Goal: Transaction & Acquisition: Purchase product/service

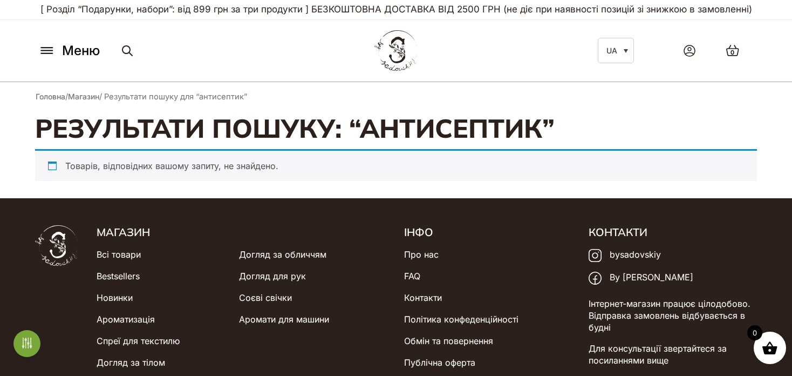
click at [40, 48] on icon at bounding box center [46, 50] width 17 height 11
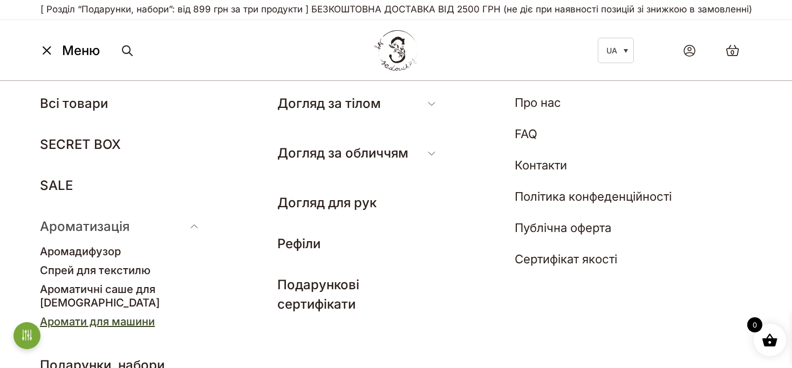
click at [86, 315] on link "Аромати для машини" at bounding box center [97, 321] width 115 height 13
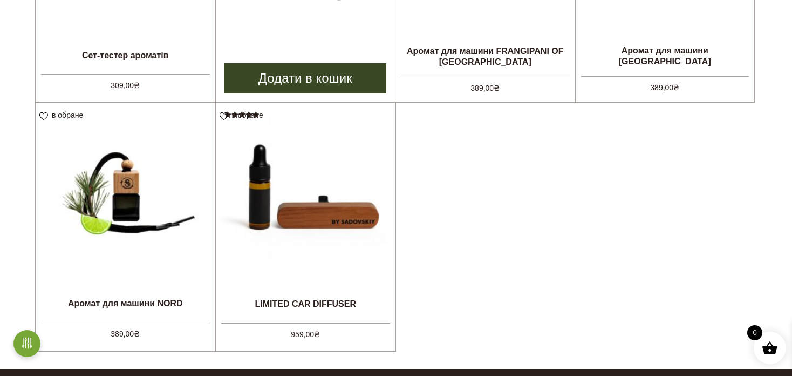
scroll to position [540, 0]
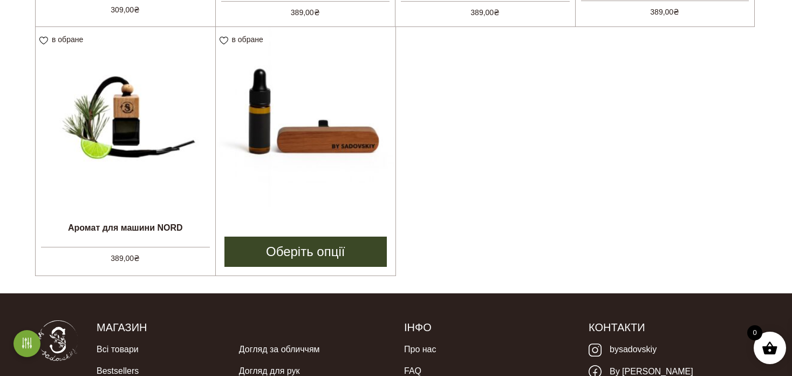
click at [359, 202] on img at bounding box center [306, 117] width 180 height 180
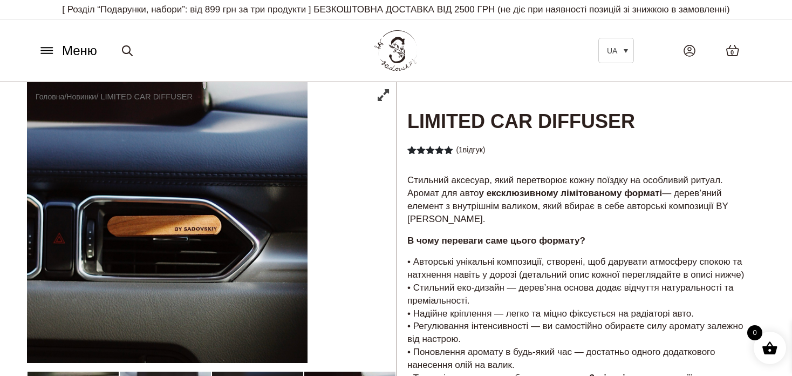
click at [535, 158] on div "Рейтинг 5.00 з 5 на основі опитування 1 покупця ( 1 відгук)" at bounding box center [581, 149] width 369 height 19
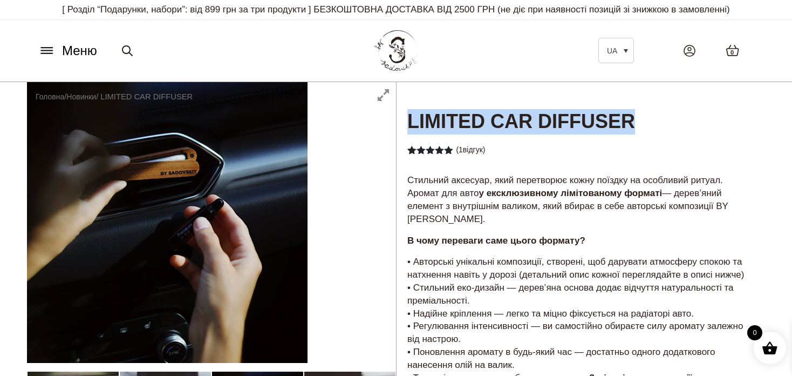
drag, startPoint x: 666, startPoint y: 129, endPoint x: 411, endPoint y: 126, distance: 255.3
click at [411, 126] on h1 "LIMITED CAR DIFFUSER" at bounding box center [581, 108] width 369 height 53
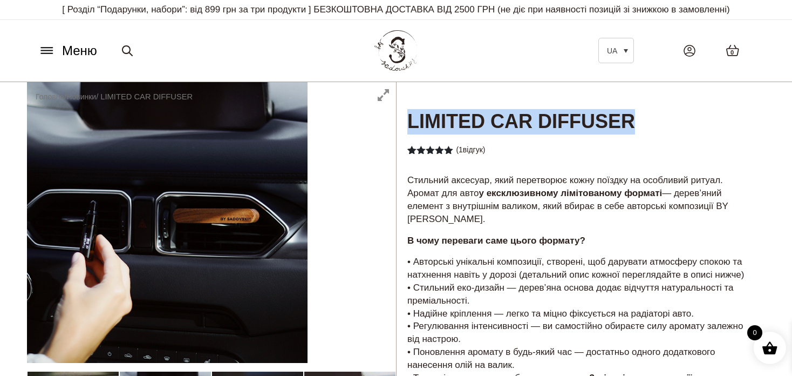
copy h1 "LIMITED CAR DIFFUSER"
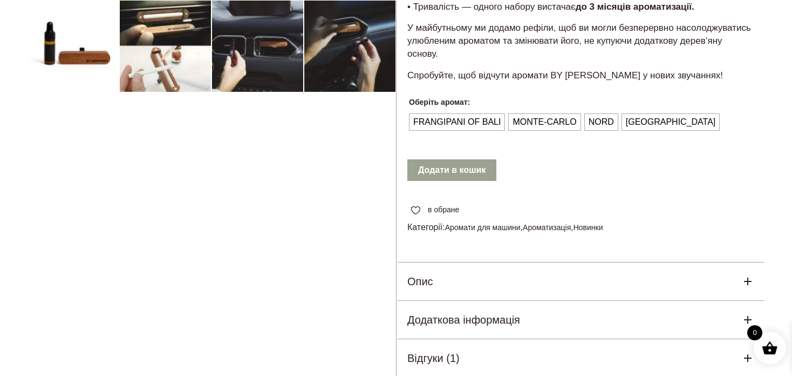
scroll to position [378, 0]
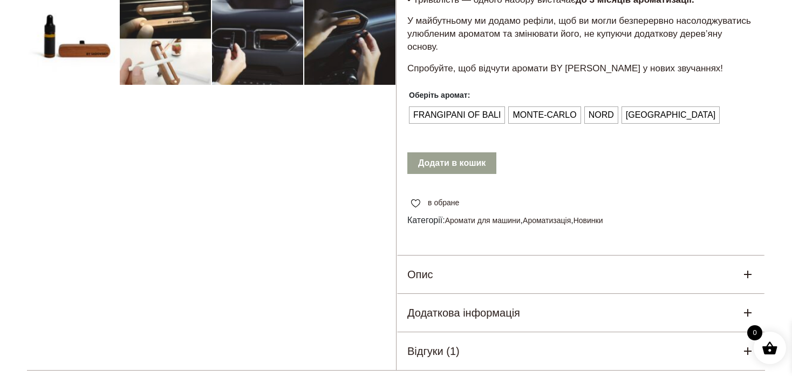
click at [467, 274] on div "Опис" at bounding box center [581, 274] width 369 height 38
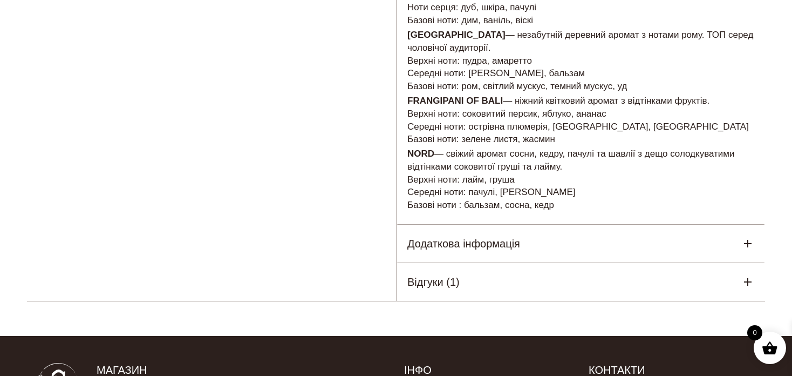
click at [465, 243] on h5 "Додаткова інформація" at bounding box center [464, 243] width 113 height 16
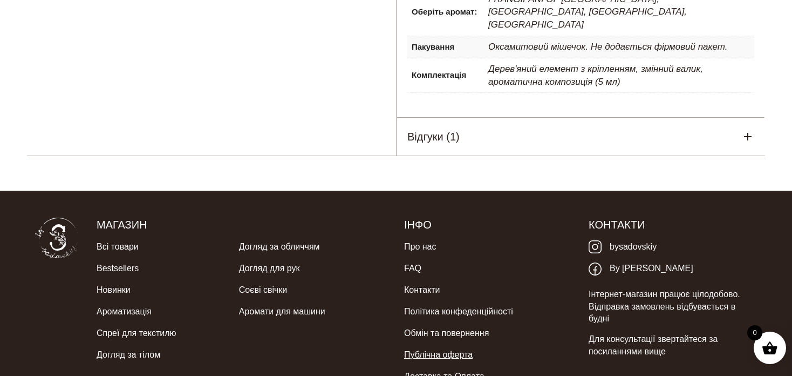
scroll to position [669, 0]
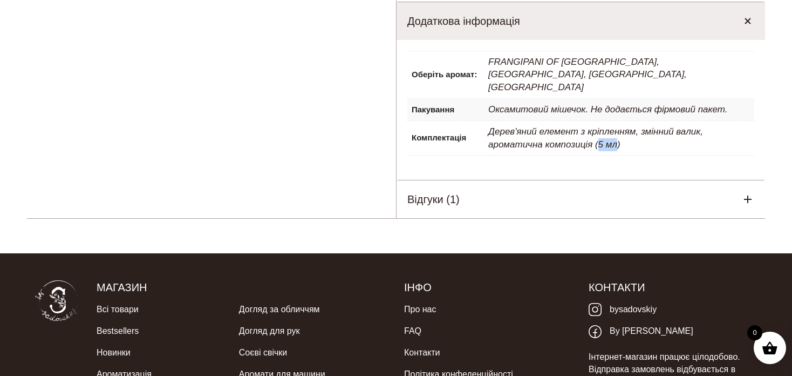
drag, startPoint x: 618, startPoint y: 122, endPoint x: 600, endPoint y: 120, distance: 17.9
click at [600, 121] on p "Дерев'яний елемент з кріпленням, змінний валик, ароматична композиція (5 мл)" at bounding box center [621, 138] width 266 height 35
click at [647, 132] on div "Оберіть аромат: FRANGIPANI OF BALI, MONTE-CARLO, NORD, MONACO Пакування Оксамит…" at bounding box center [581, 110] width 369 height 140
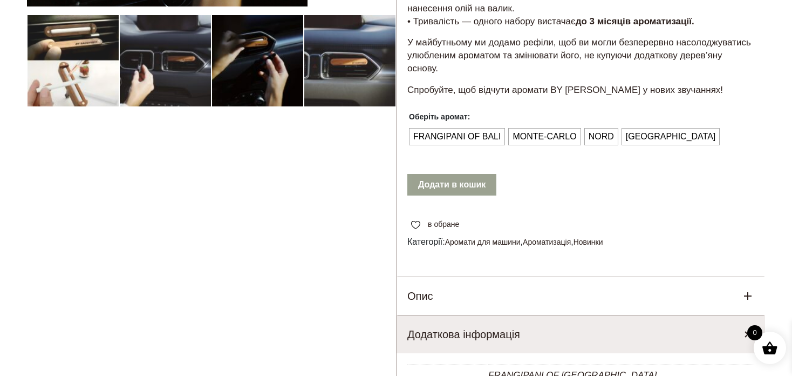
scroll to position [238, 0]
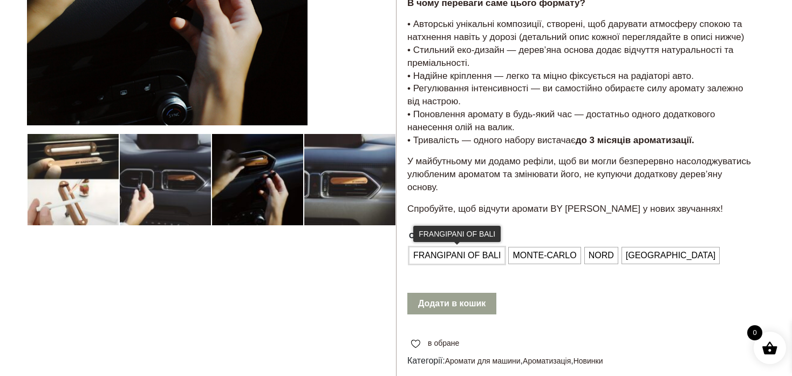
click at [470, 257] on span "FRANGIPANI OF BALI" at bounding box center [457, 255] width 93 height 17
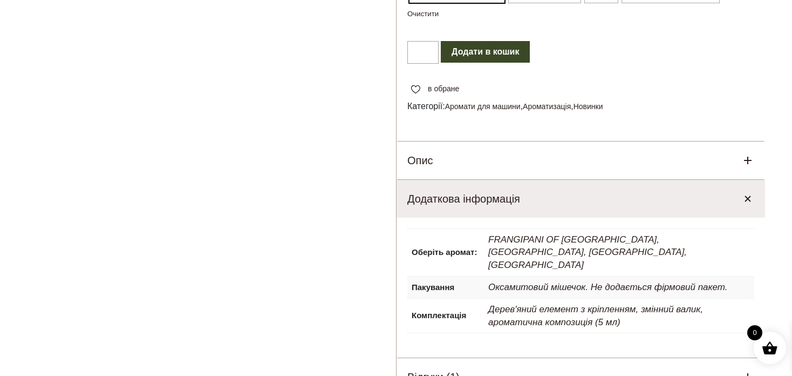
scroll to position [486, 0]
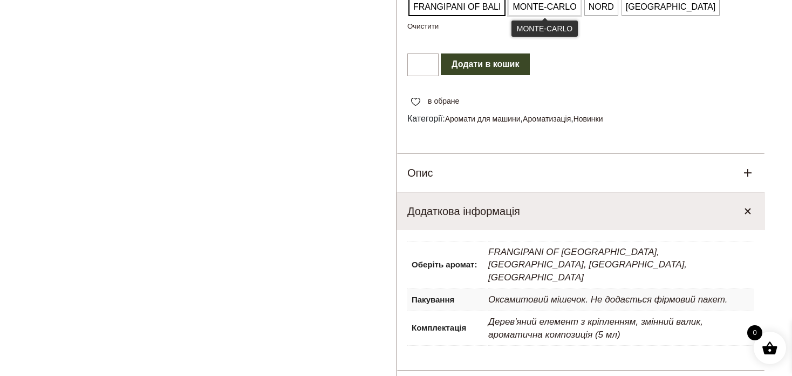
click at [535, 11] on span "MONTE-CARLO" at bounding box center [544, 6] width 69 height 17
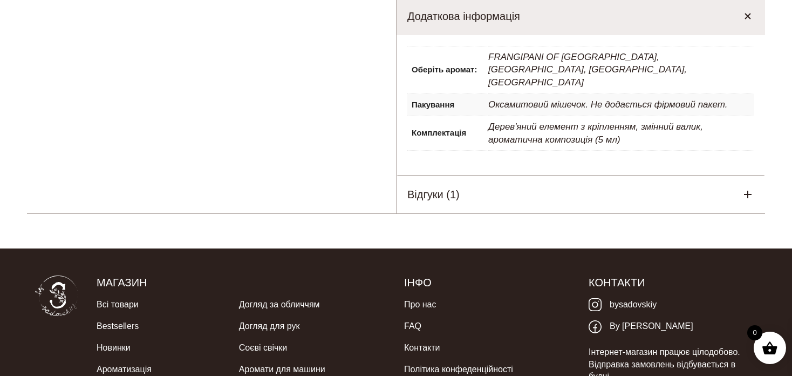
scroll to position [702, 0]
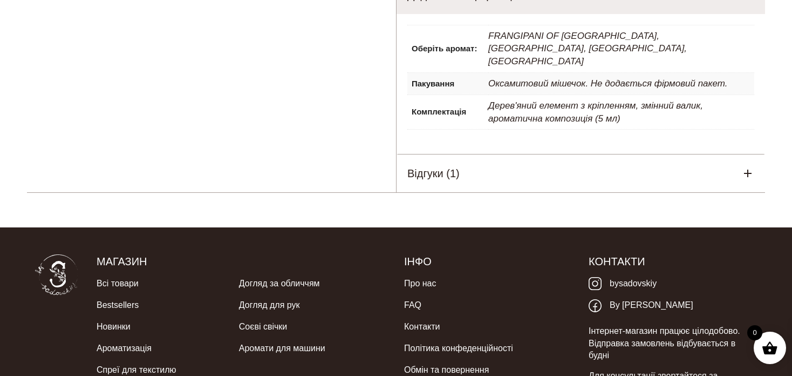
click at [440, 165] on h5 "Відгуки (1)" at bounding box center [434, 173] width 52 height 16
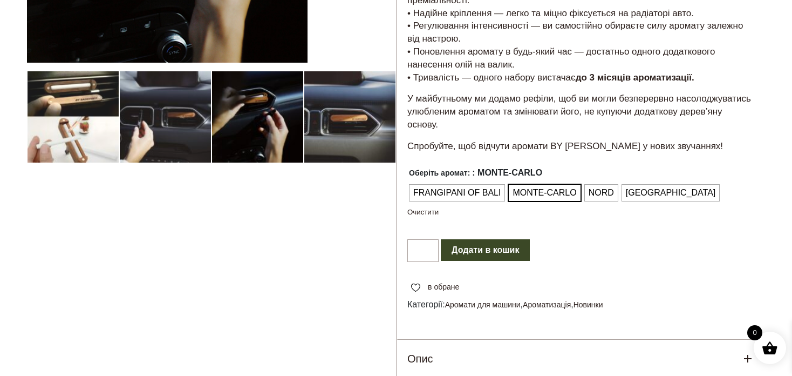
scroll to position [270, 0]
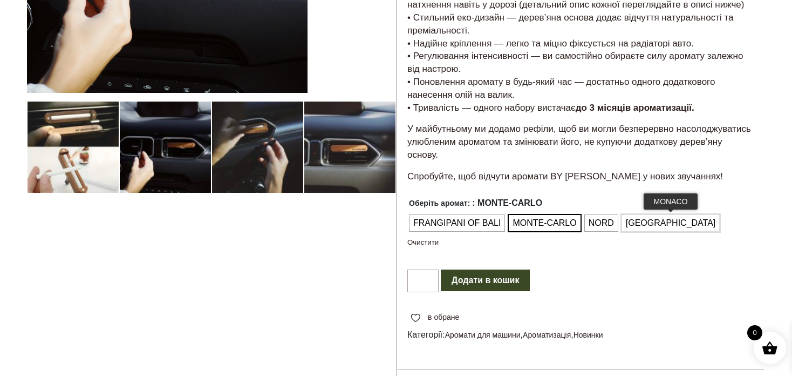
click at [653, 220] on span "MONACO" at bounding box center [671, 222] width 96 height 17
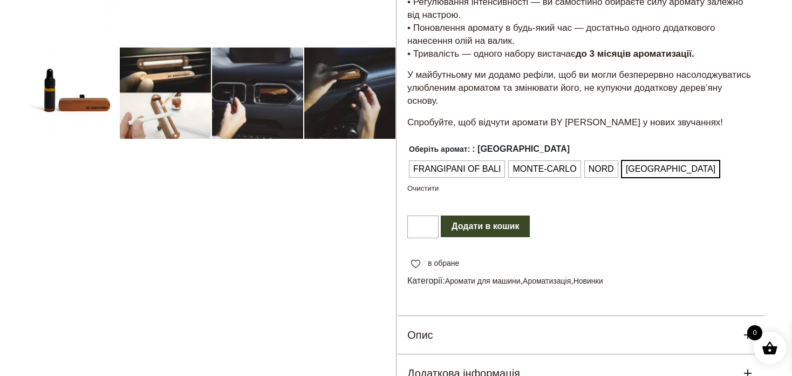
scroll to position [486, 0]
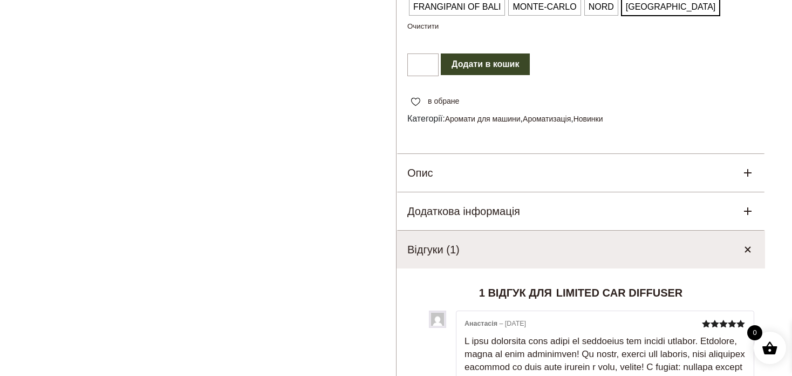
click at [508, 68] on button "Додати в кошик" at bounding box center [485, 64] width 89 height 22
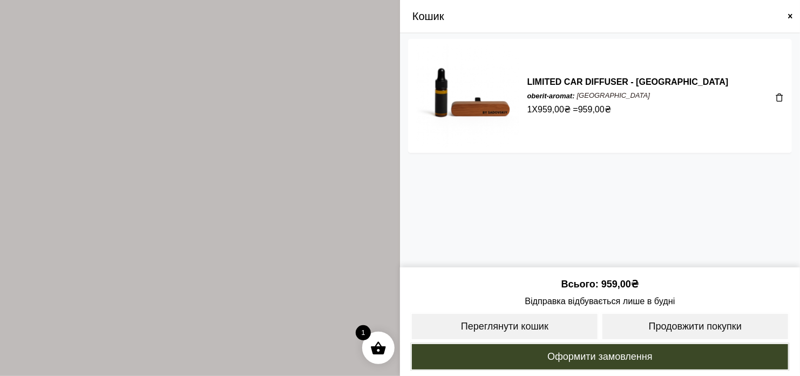
click at [781, 94] on span at bounding box center [779, 97] width 9 height 9
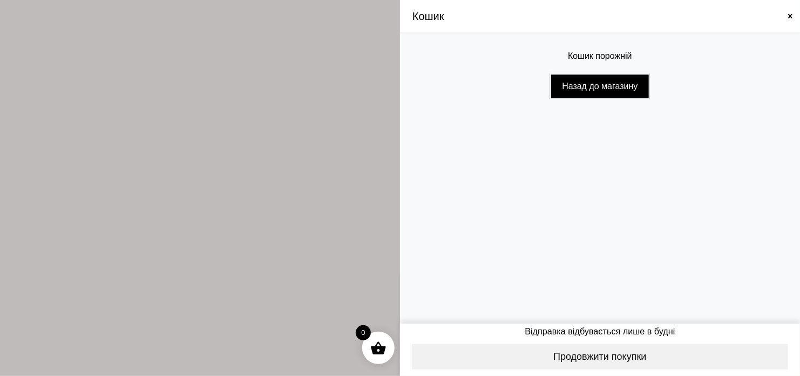
click at [790, 17] on span at bounding box center [790, 16] width 9 height 9
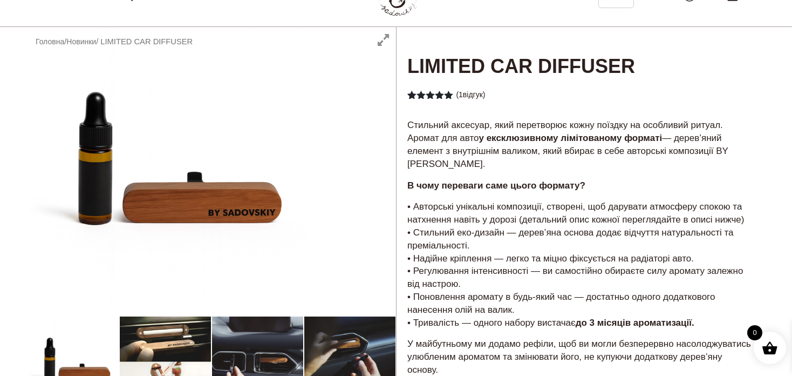
scroll to position [54, 0]
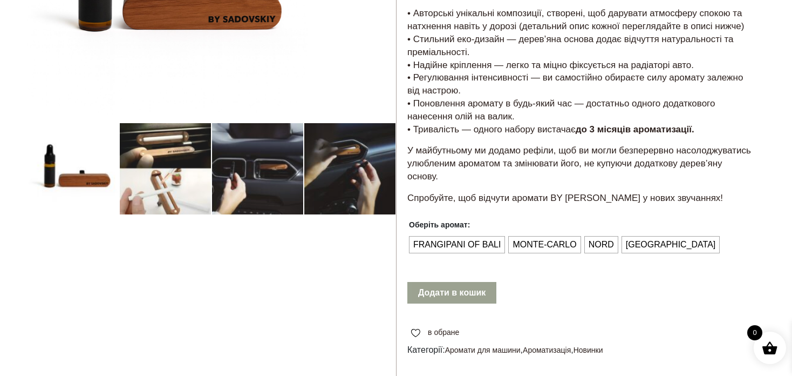
scroll to position [270, 0]
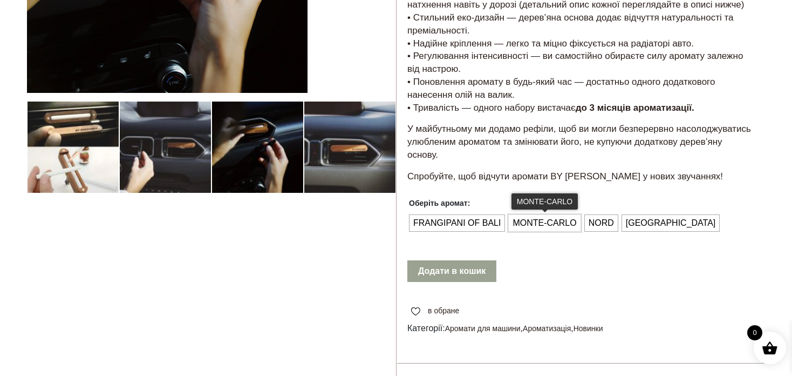
click at [541, 224] on span "MONTE-CARLO" at bounding box center [544, 222] width 69 height 17
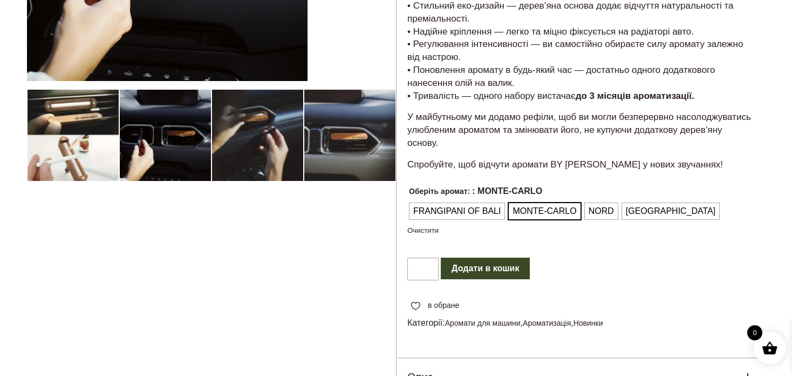
scroll to position [378, 0]
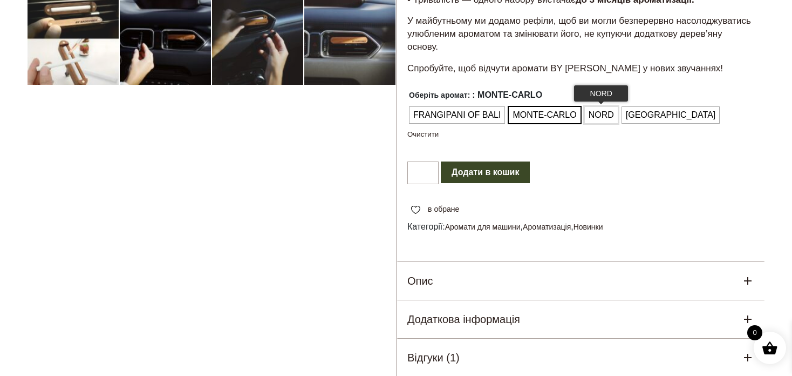
click at [606, 115] on span "NORD" at bounding box center [601, 114] width 31 height 17
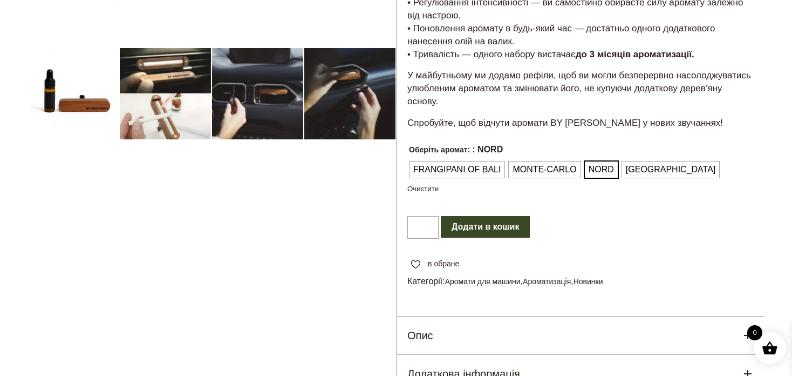
scroll to position [324, 0]
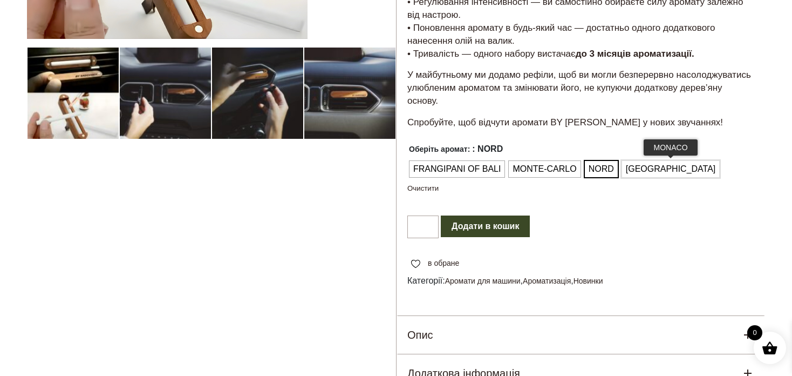
click at [639, 167] on span "[GEOGRAPHIC_DATA]" at bounding box center [671, 168] width 96 height 17
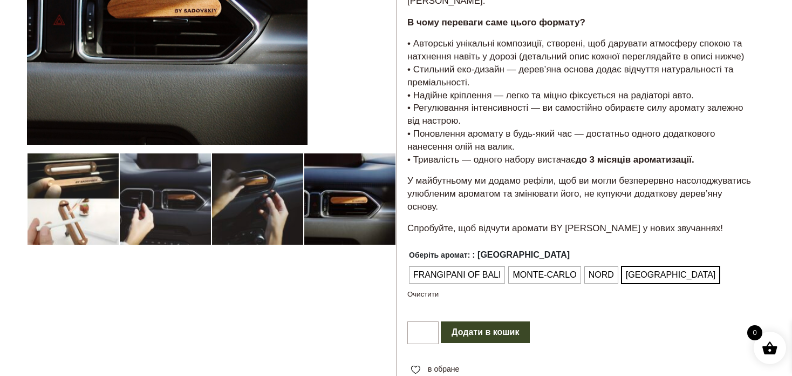
scroll to position [270, 0]
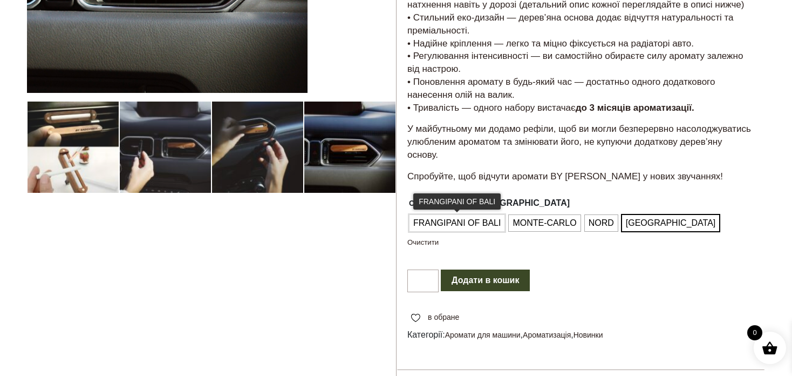
click at [450, 221] on span "FRANGIPANI OF BALI" at bounding box center [457, 222] width 93 height 17
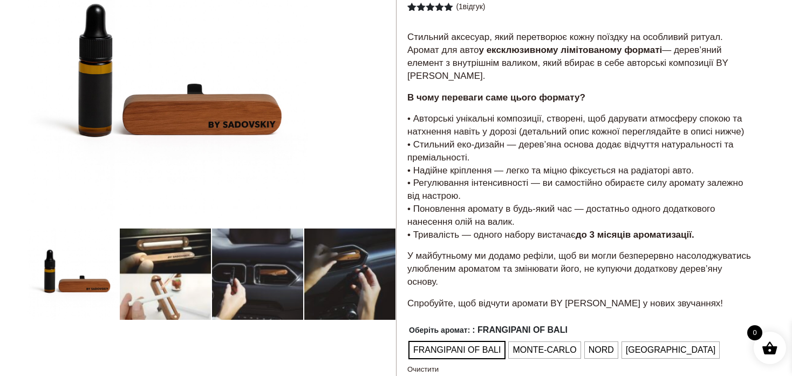
scroll to position [162, 0]
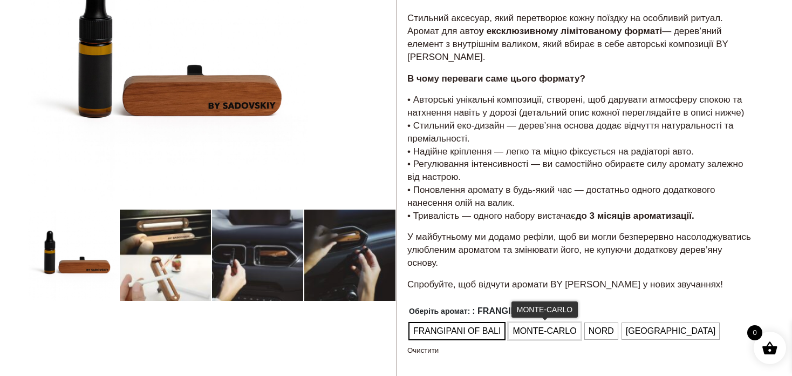
click at [537, 328] on span "MONTE-CARLO" at bounding box center [544, 330] width 69 height 17
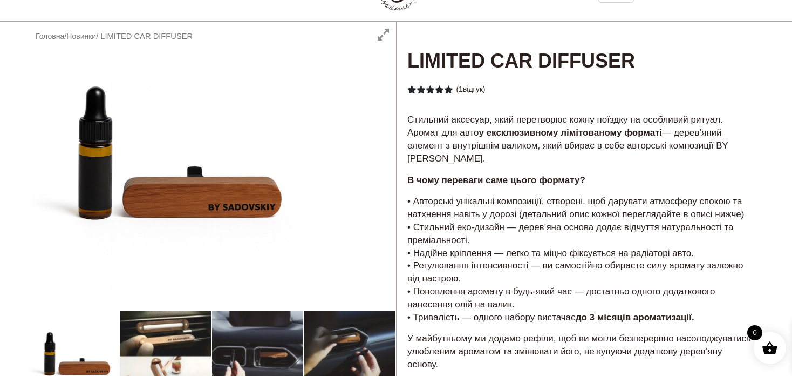
scroll to position [54, 0]
